Goal: Information Seeking & Learning: Learn about a topic

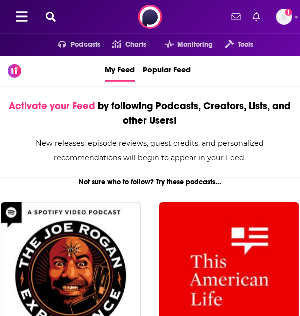
click at [53, 17] on icon at bounding box center [51, 17] width 10 height 10
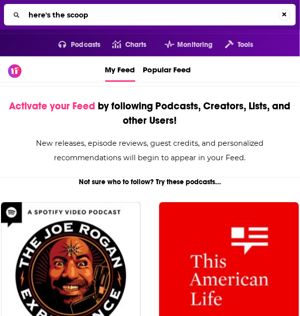
type input "here's the scoop"
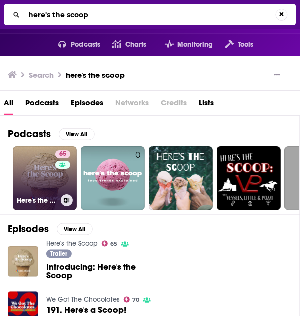
click at [68, 184] on div "65" at bounding box center [63, 172] width 17 height 44
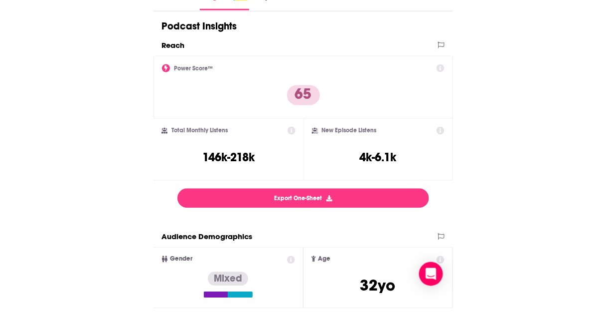
scroll to position [199, 0]
